Goal: Complete application form: Complete application form

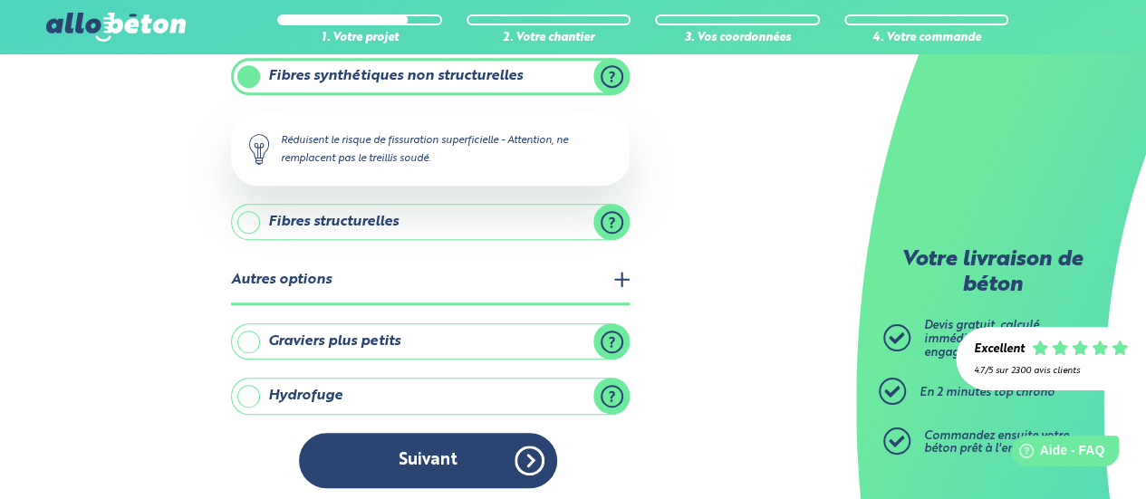
click at [507, 450] on button "Suivant" at bounding box center [428, 460] width 258 height 55
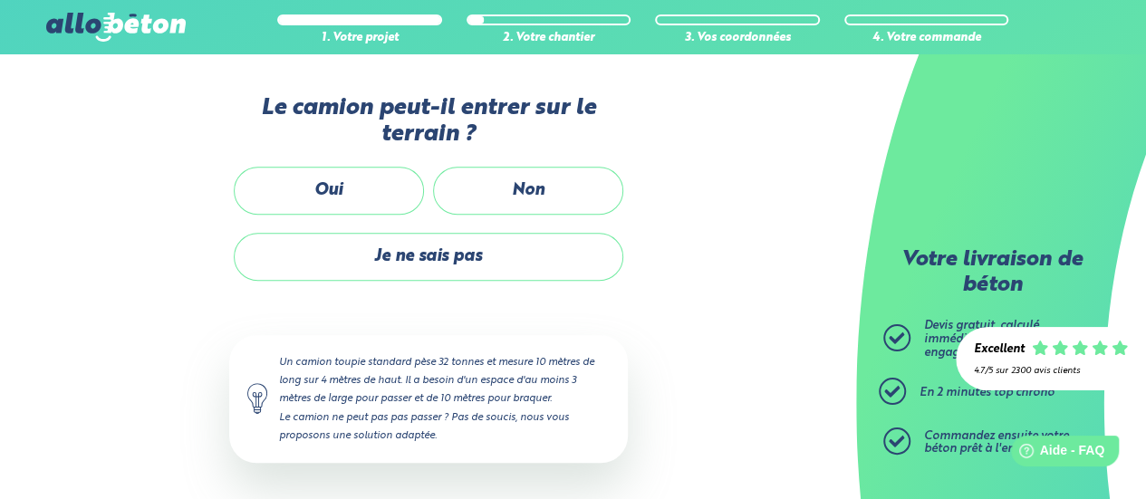
scroll to position [458, 0]
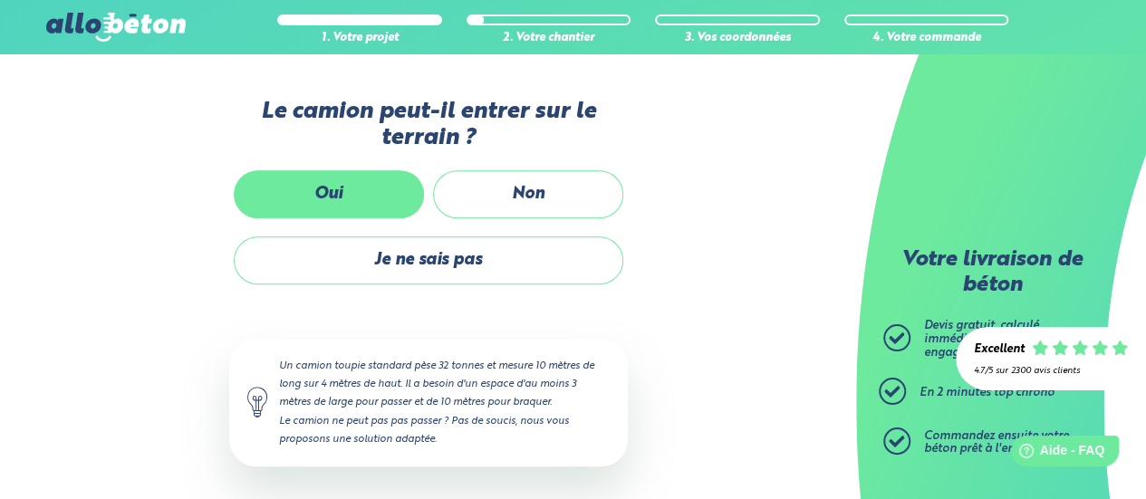
click at [341, 200] on label "Oui" at bounding box center [329, 194] width 190 height 48
click at [0, 0] on input "Oui" at bounding box center [0, 0] width 0 height 0
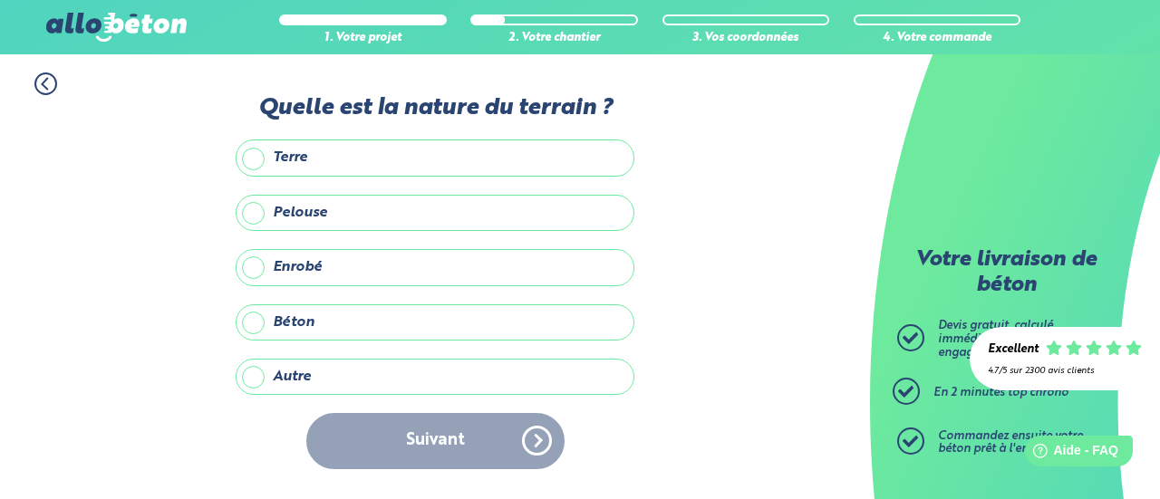
click at [346, 164] on label "Terre" at bounding box center [435, 158] width 399 height 36
click at [0, 0] on input "Terre" at bounding box center [0, 0] width 0 height 0
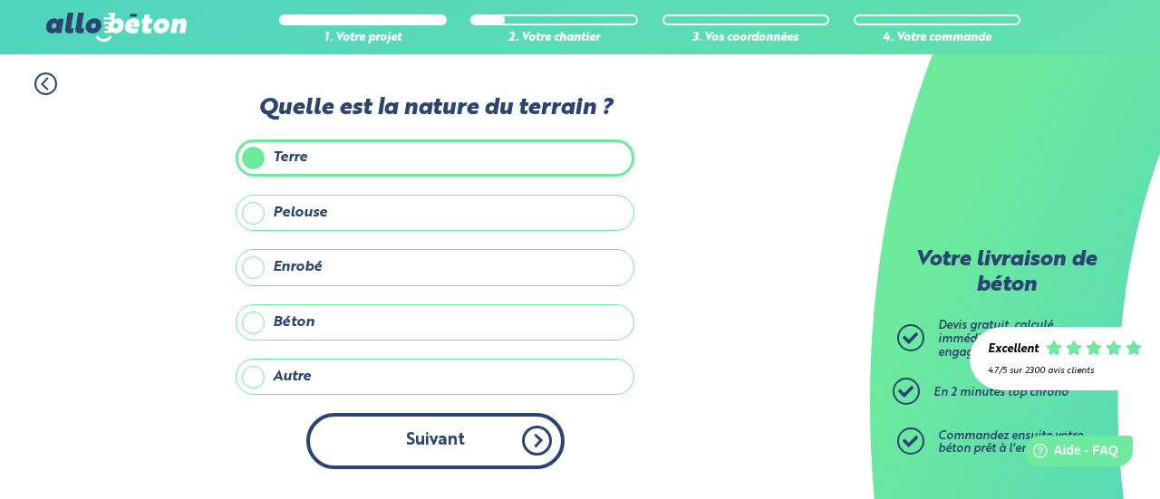
click at [542, 452] on button "Suivant" at bounding box center [435, 440] width 258 height 55
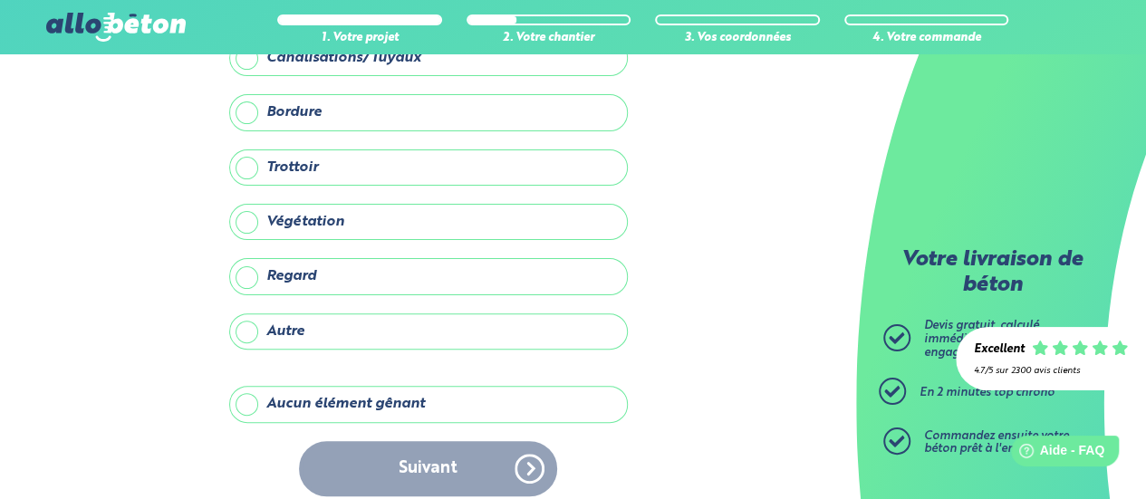
scroll to position [138, 0]
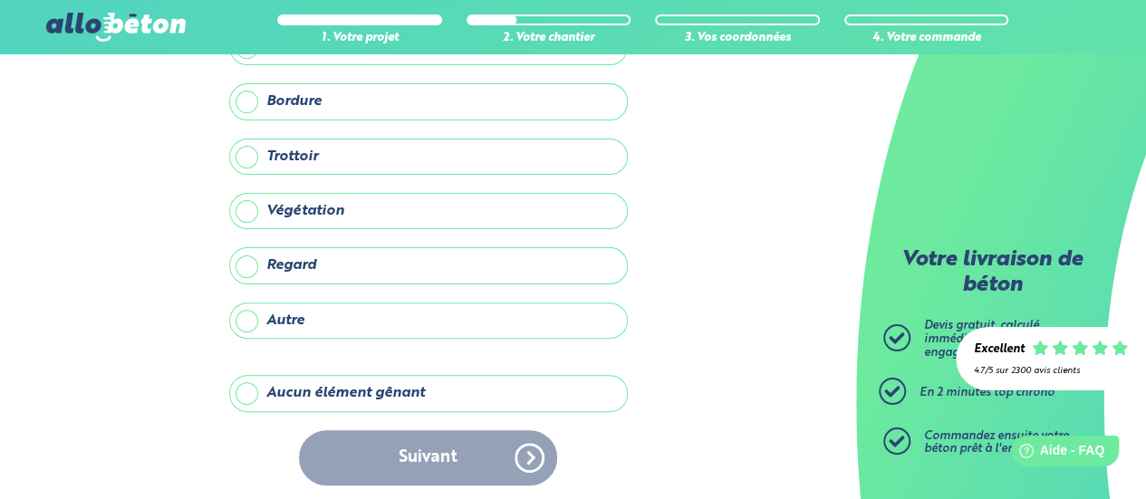
click at [416, 389] on label "Aucun élément gênant" at bounding box center [428, 393] width 399 height 36
click at [0, 0] on input "Aucun élément gênant" at bounding box center [0, 0] width 0 height 0
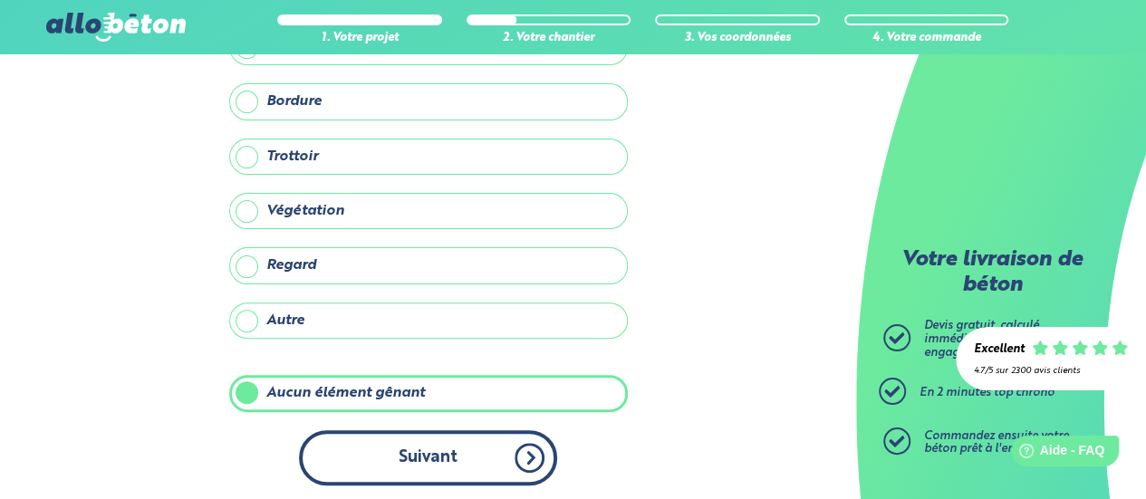
click at [482, 457] on button "Suivant" at bounding box center [428, 457] width 258 height 55
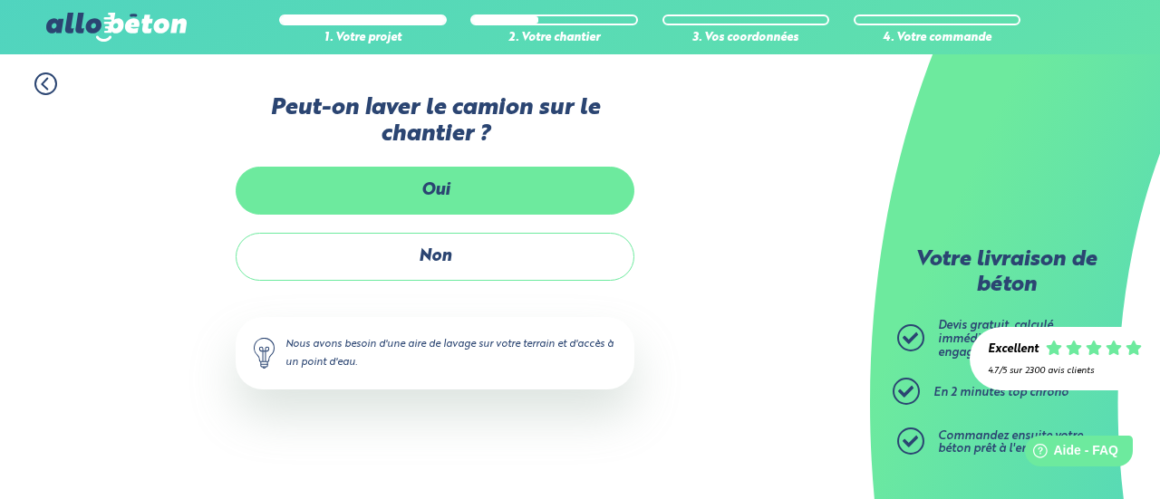
click at [533, 182] on label "Oui" at bounding box center [435, 191] width 399 height 48
click at [0, 0] on input "Oui" at bounding box center [0, 0] width 0 height 0
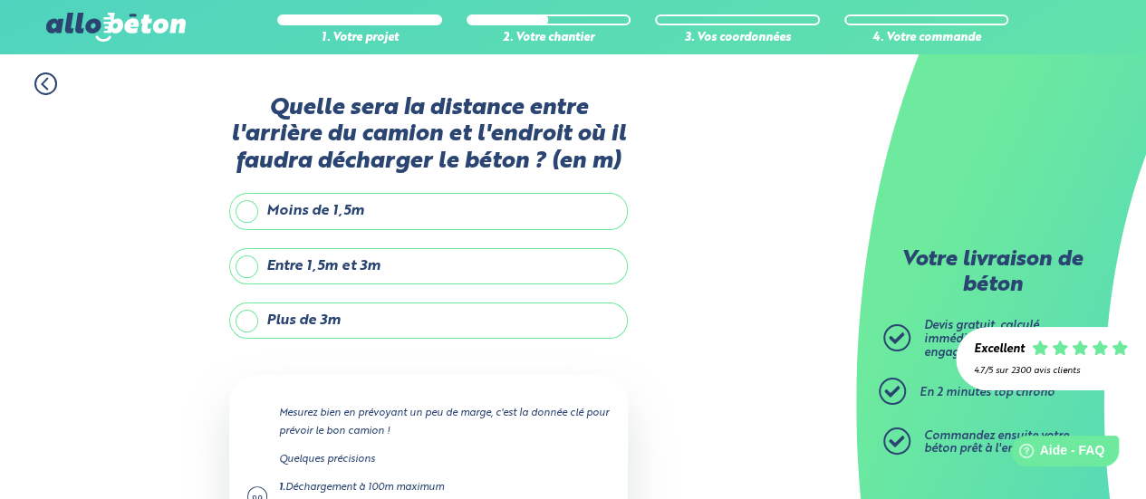
click at [451, 267] on label "Entre 1,5m et 3m" at bounding box center [428, 266] width 399 height 36
click at [0, 0] on input "Entre 1,5m et 3m" at bounding box center [0, 0] width 0 height 0
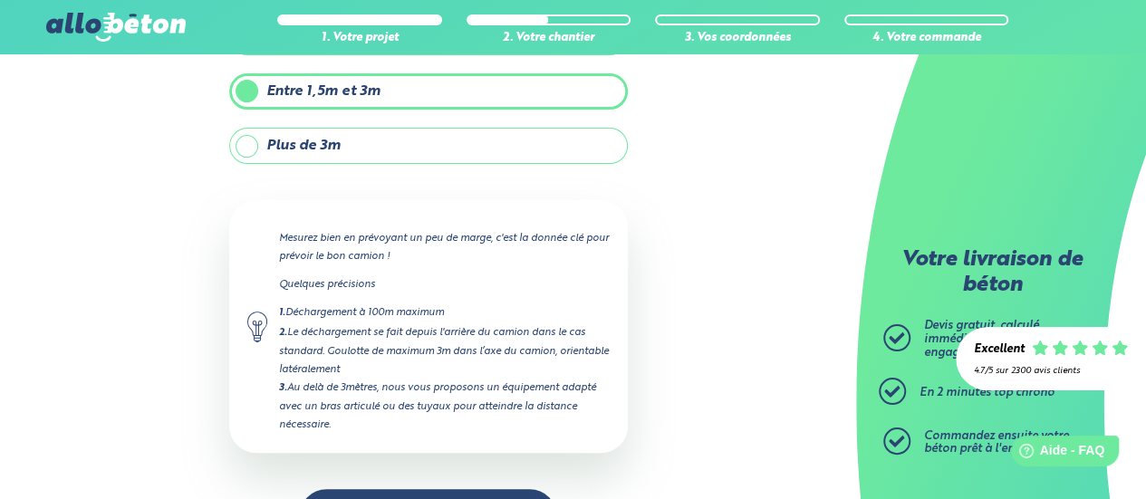
scroll to position [233, 0]
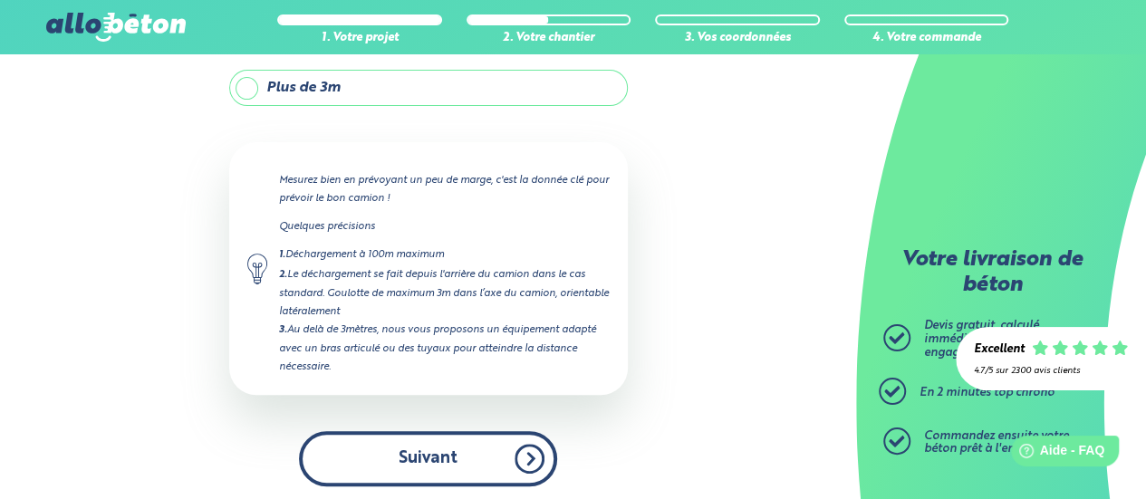
click at [513, 449] on button "Suivant" at bounding box center [428, 458] width 258 height 55
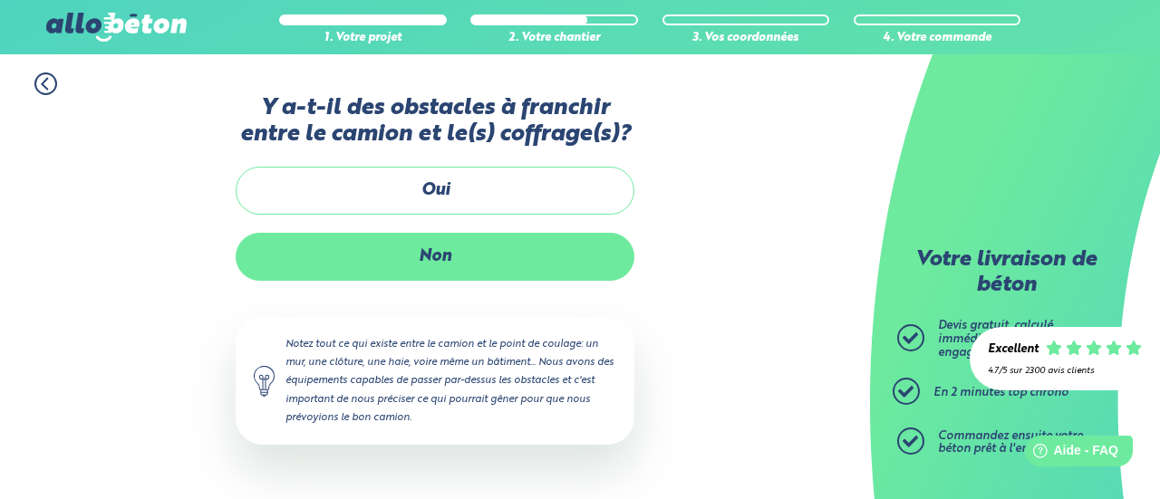
click at [466, 255] on label "Non" at bounding box center [435, 257] width 399 height 48
click at [0, 0] on input "Non" at bounding box center [0, 0] width 0 height 0
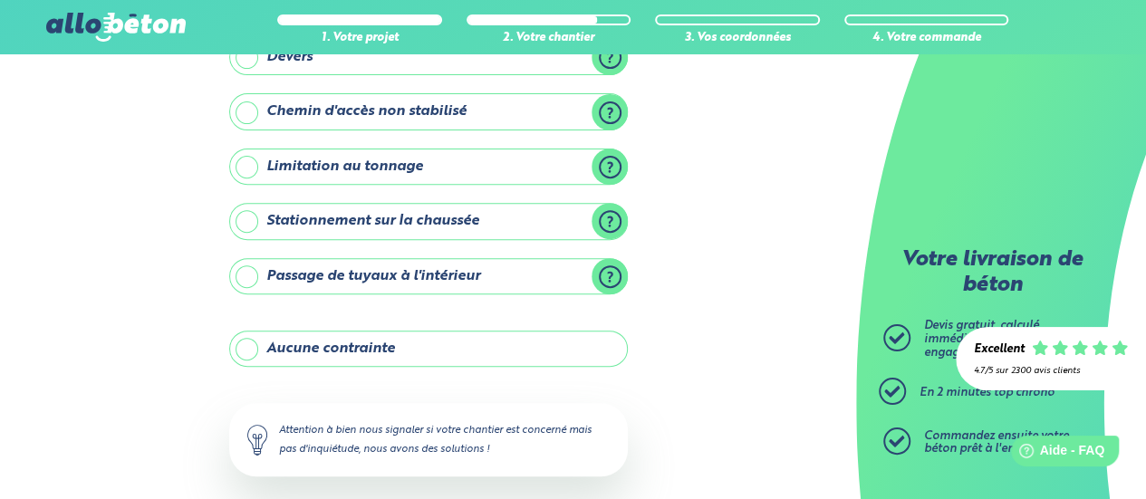
scroll to position [255, 0]
click at [522, 349] on label "Aucune contrainte" at bounding box center [428, 348] width 399 height 36
click at [0, 0] on input "Aucune contrainte" at bounding box center [0, 0] width 0 height 0
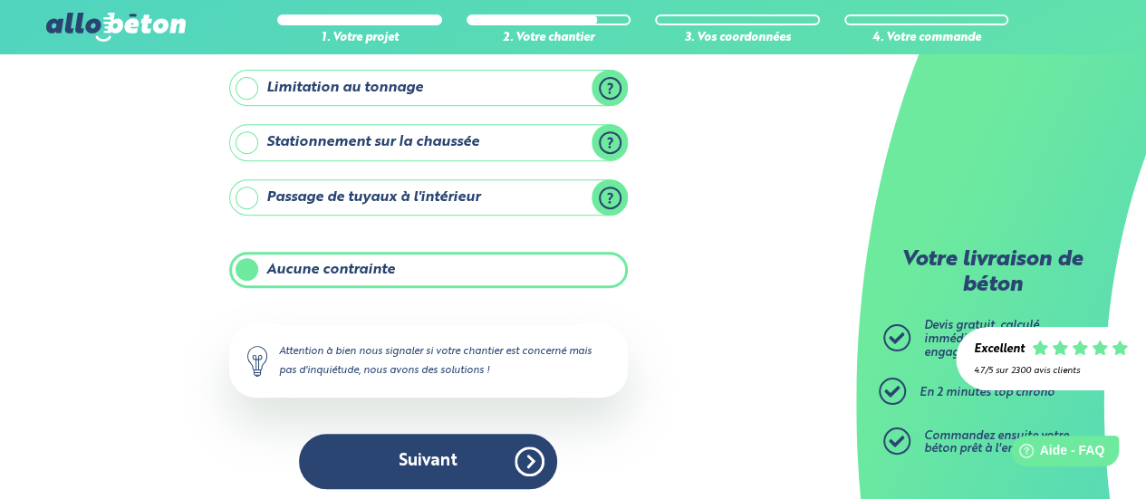
scroll to position [335, 0]
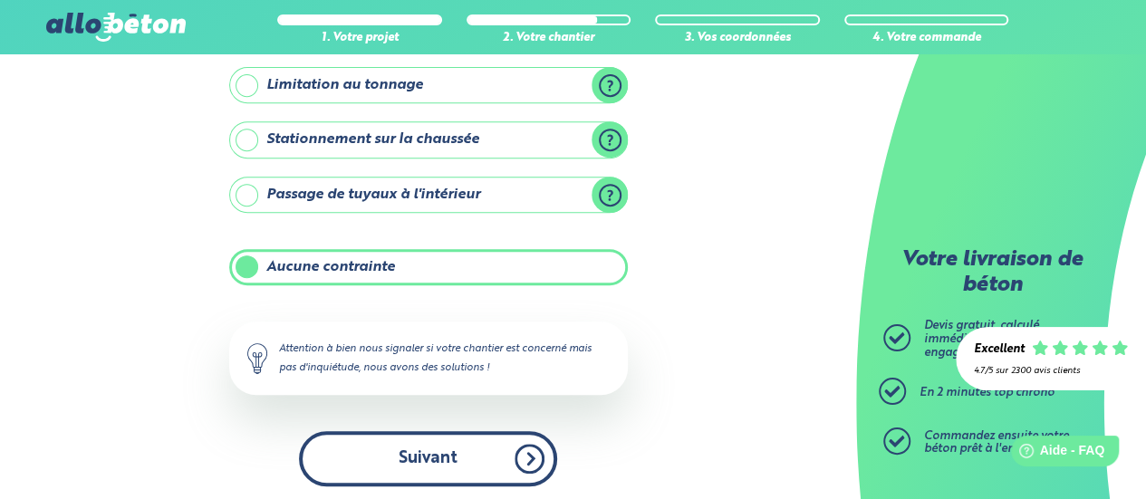
click at [416, 461] on button "Suivant" at bounding box center [428, 458] width 258 height 55
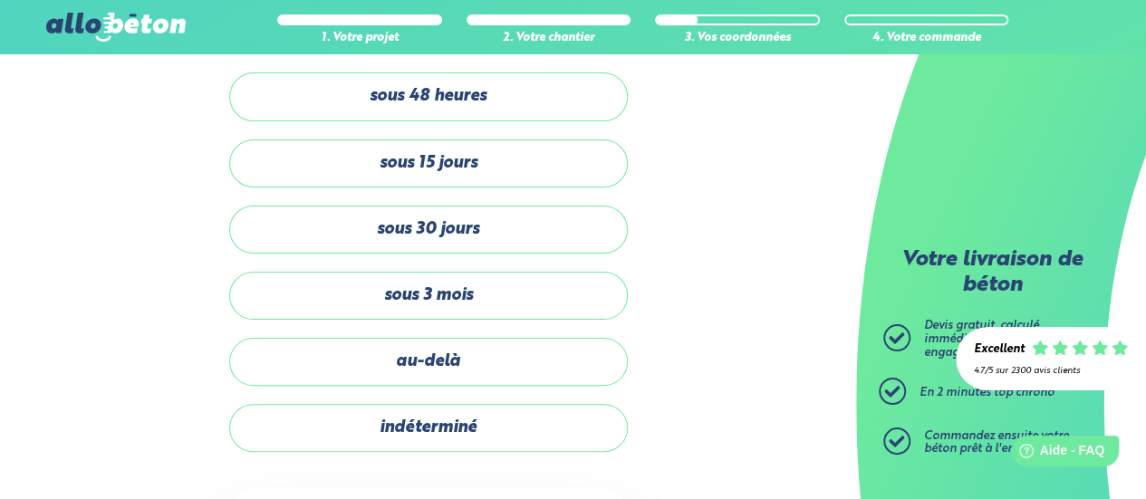
scroll to position [69, 0]
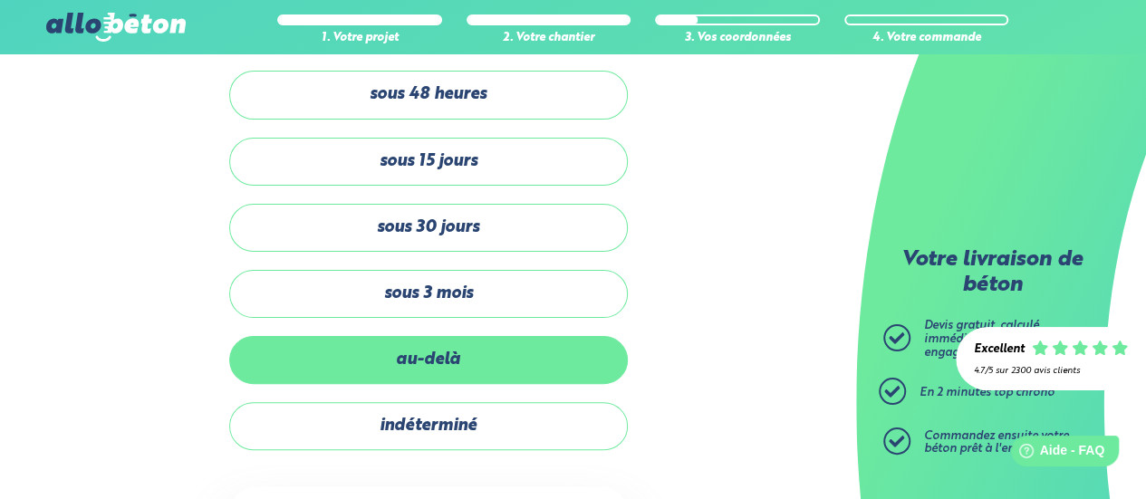
click at [456, 365] on label "au-delà" at bounding box center [428, 360] width 399 height 48
click at [0, 0] on input "au-delà" at bounding box center [0, 0] width 0 height 0
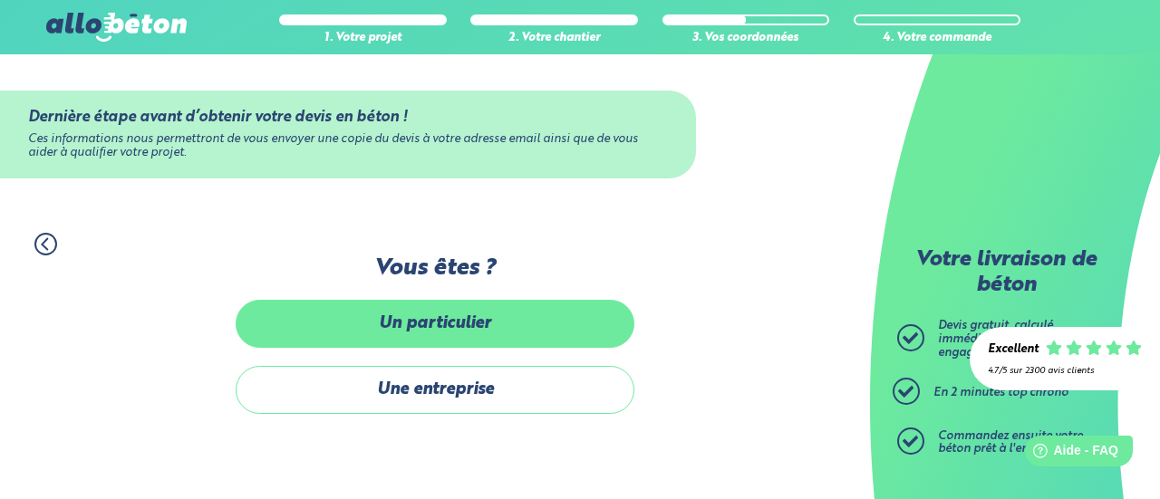
click at [525, 323] on label "Un particulier" at bounding box center [435, 324] width 399 height 48
click at [0, 0] on input "Un particulier" at bounding box center [0, 0] width 0 height 0
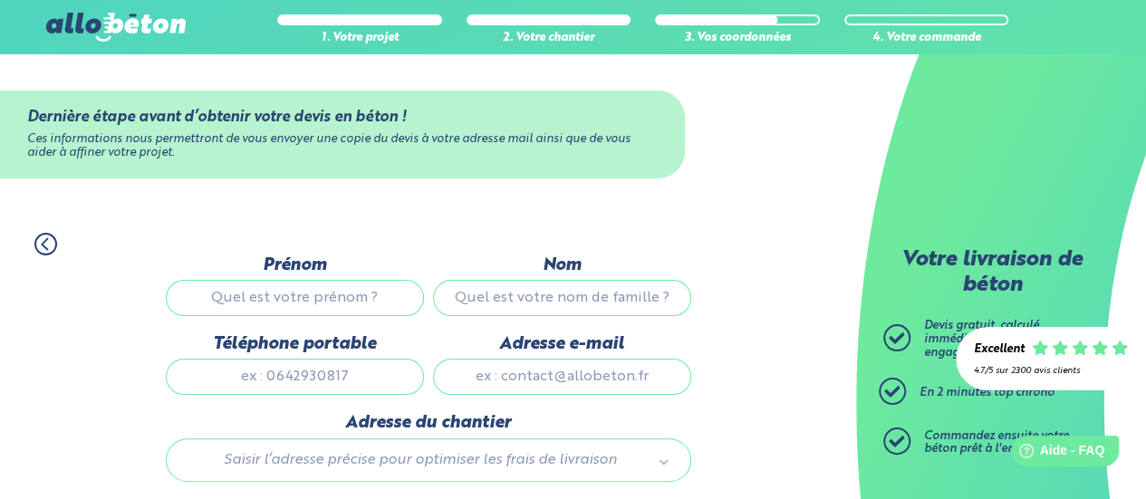
click at [361, 308] on input "Prénom" at bounding box center [295, 298] width 258 height 36
type input "[PERSON_NAME]"
type input "Mahoudaux"
type input "0786363030"
type input "[DOMAIN_NAME][EMAIL_ADDRESS][DOMAIN_NAME]"
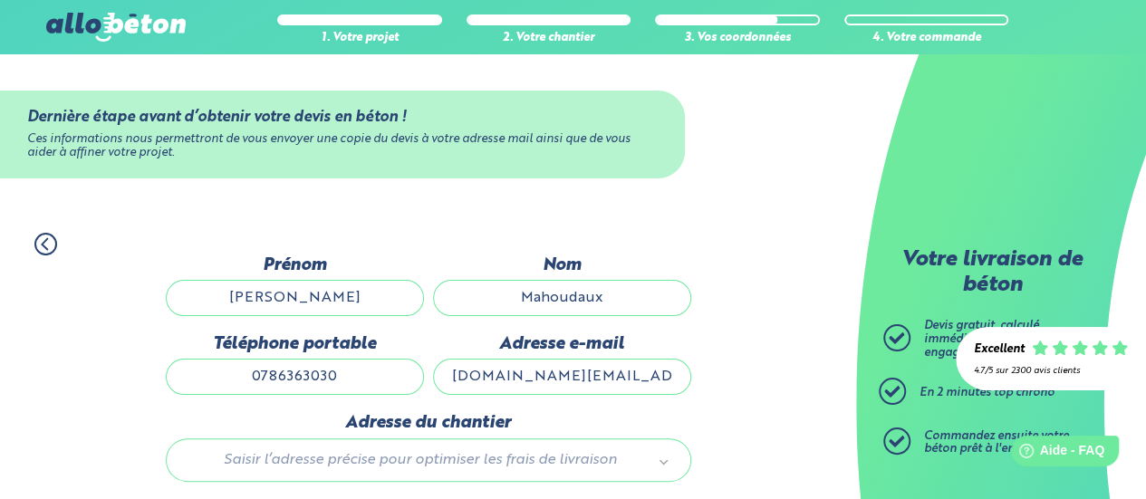
type input "8 LA GRANDE BOULHOYE"
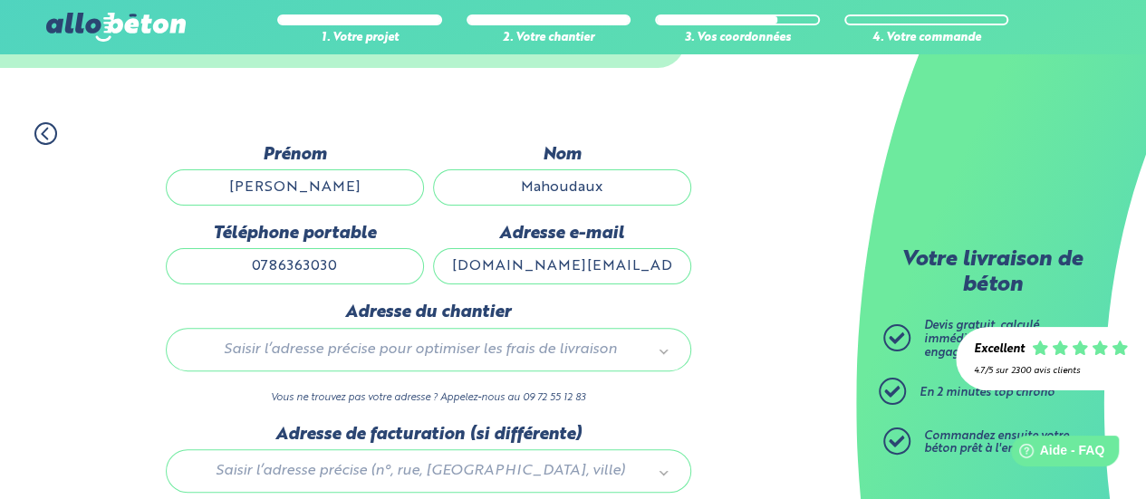
scroll to position [111, 0]
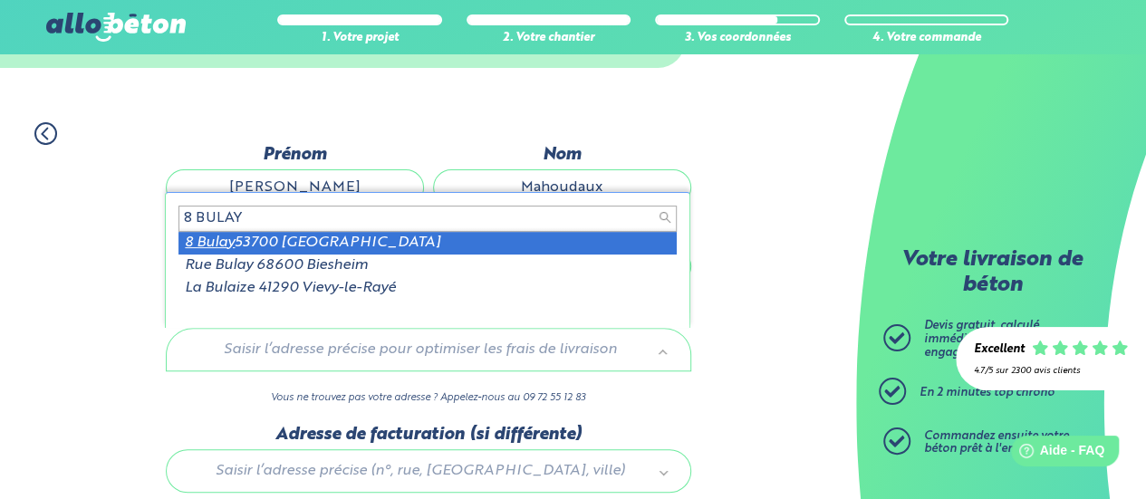
type input "8 BULAY"
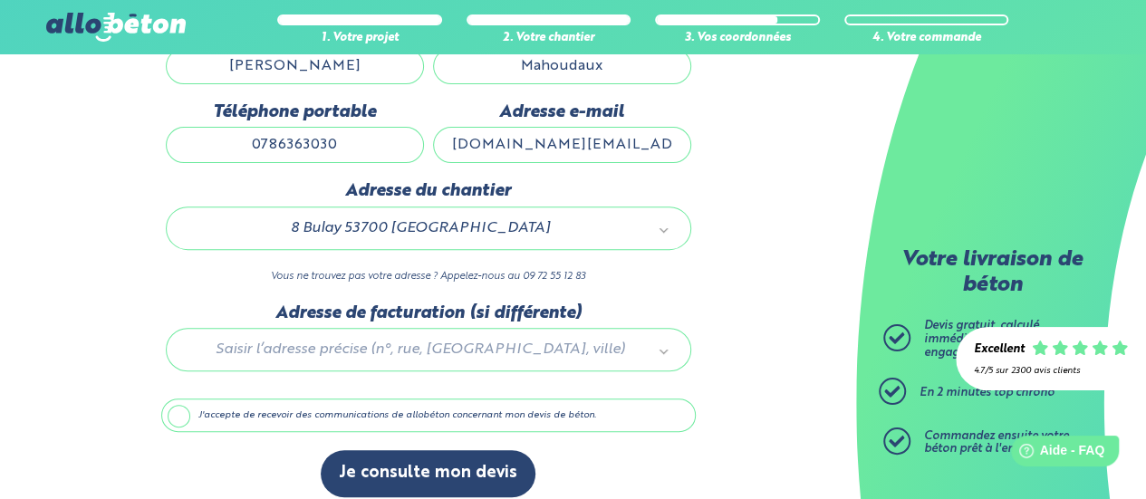
scroll to position [245, 0]
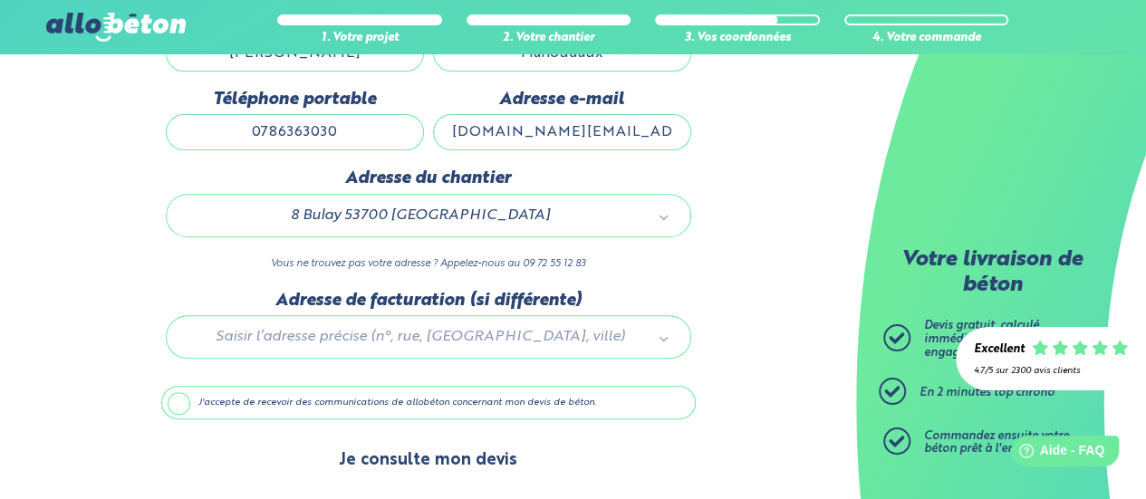
click at [438, 461] on button "Je consulte mon devis" at bounding box center [428, 461] width 215 height 46
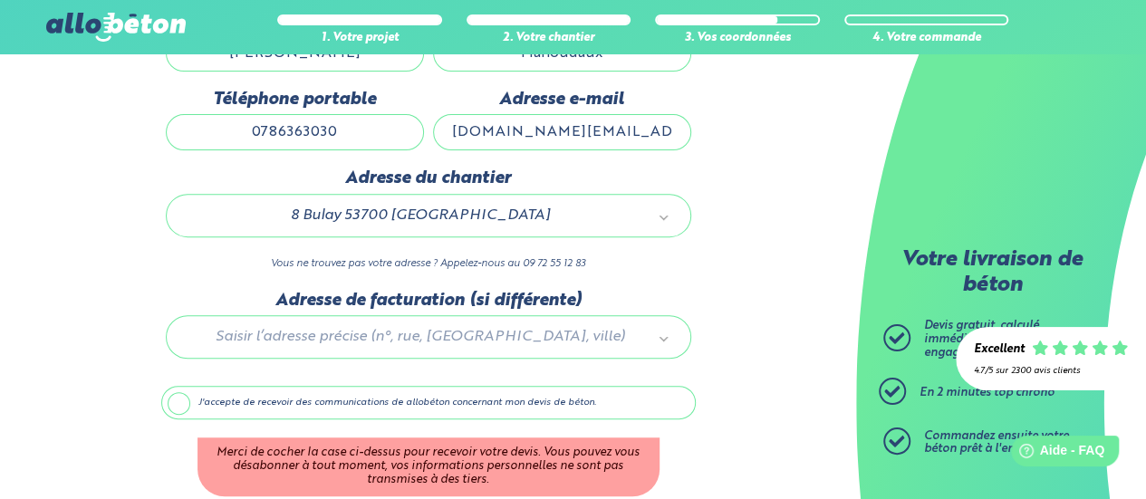
scroll to position [321, 0]
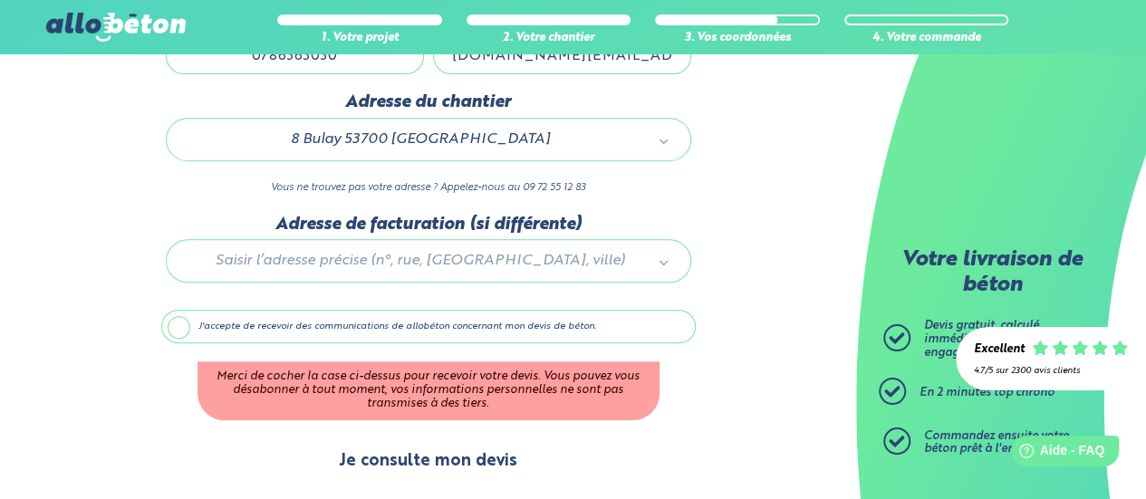
click at [424, 468] on button "Je consulte mon devis" at bounding box center [428, 461] width 215 height 46
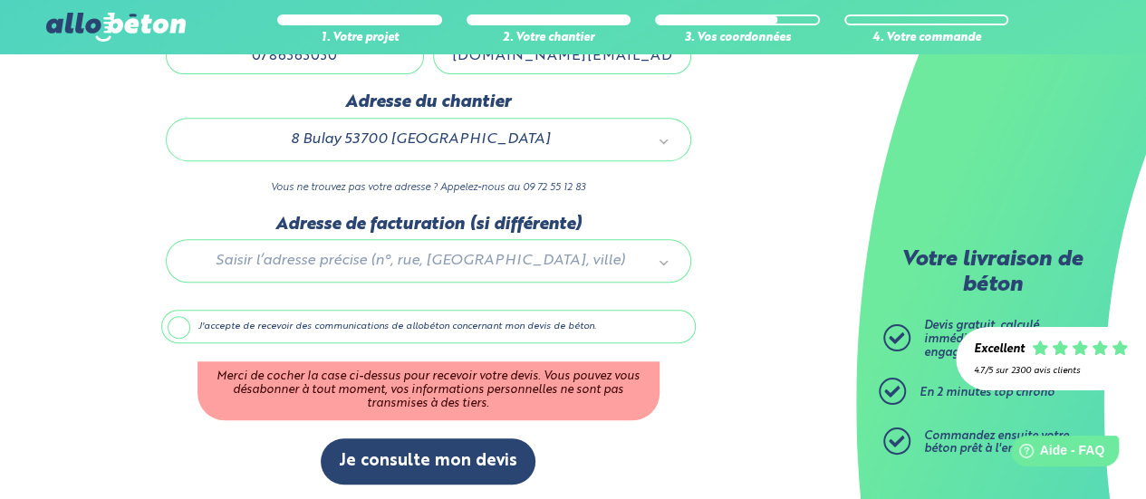
click at [167, 318] on label "J'accepte de recevoir des communications de allobéton concernant mon devis de b…" at bounding box center [428, 327] width 534 height 34
click at [0, 0] on input "J'accepte de recevoir des communications de allobéton concernant mon devis de b…" at bounding box center [0, 0] width 0 height 0
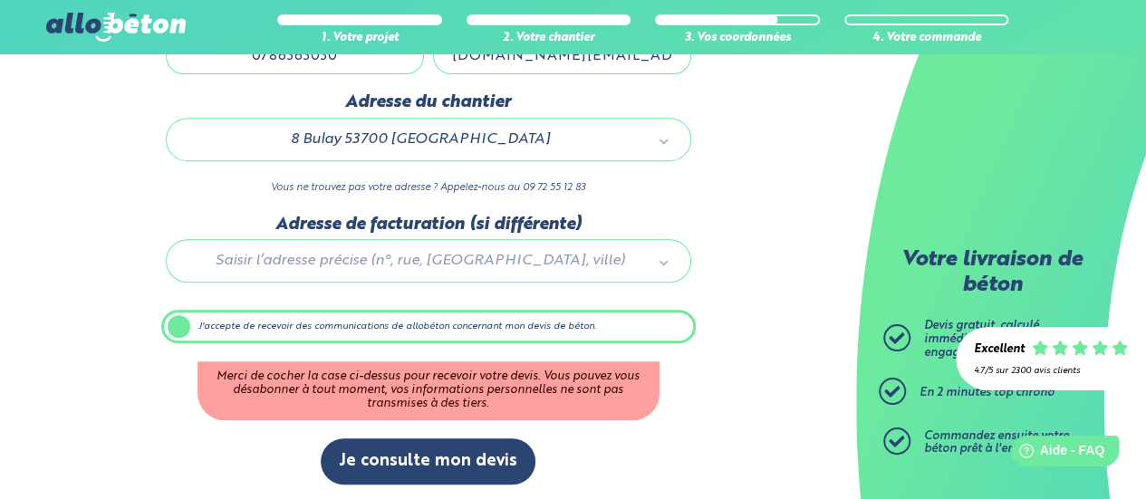
scroll to position [245, 0]
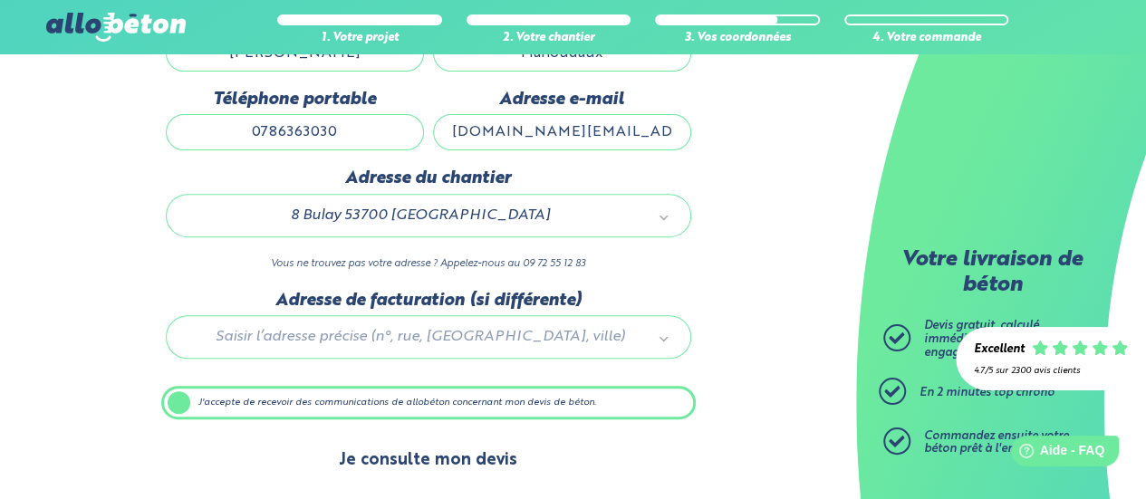
click at [493, 476] on button "Je consulte mon devis" at bounding box center [428, 461] width 215 height 46
